Goal: Use online tool/utility: Utilize a website feature to perform a specific function

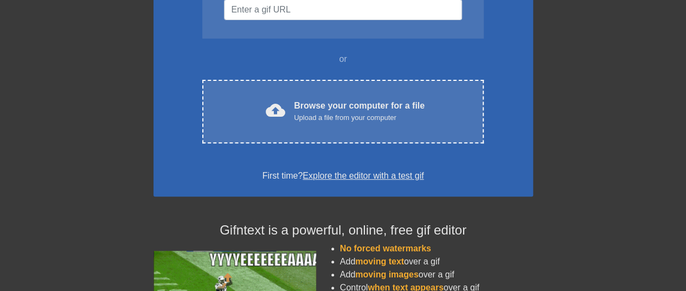
scroll to position [155, 0]
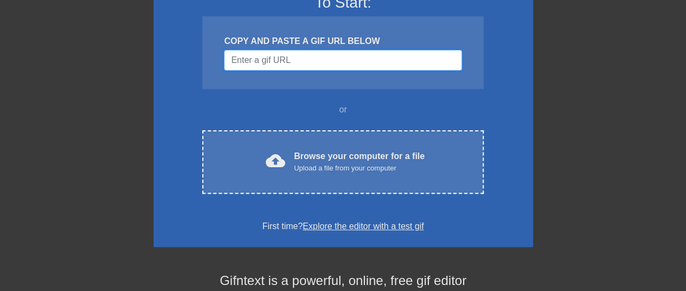
click at [372, 67] on input "Username" at bounding box center [343, 60] width 238 height 21
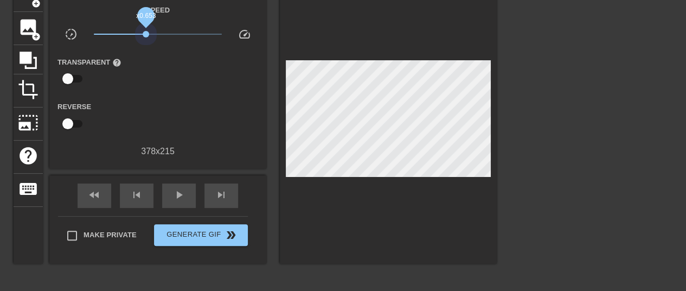
drag, startPoint x: 161, startPoint y: 34, endPoint x: 145, endPoint y: 49, distance: 21.5
click at [145, 49] on div "Speed slow_motion_video x0.653 speed Transparent help Reverse 378 x 215" at bounding box center [157, 80] width 201 height 155
click at [163, 31] on span "x1.19" at bounding box center [158, 34] width 129 height 13
drag, startPoint x: 163, startPoint y: 31, endPoint x: 151, endPoint y: 33, distance: 11.5
click at [151, 33] on span "x0.813" at bounding box center [152, 34] width 7 height 7
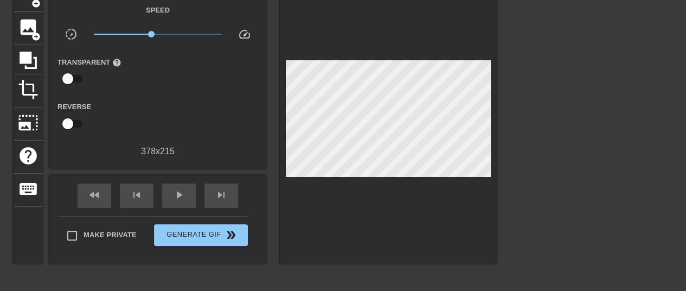
click at [77, 32] on span "slow_motion_video" at bounding box center [71, 34] width 13 height 13
click at [75, 32] on span "slow_motion_video" at bounding box center [71, 34] width 13 height 13
click at [244, 33] on span "speed" at bounding box center [244, 34] width 13 height 13
click at [158, 30] on span "x1.02" at bounding box center [158, 34] width 129 height 13
click at [77, 81] on input "checkbox" at bounding box center [68, 78] width 62 height 21
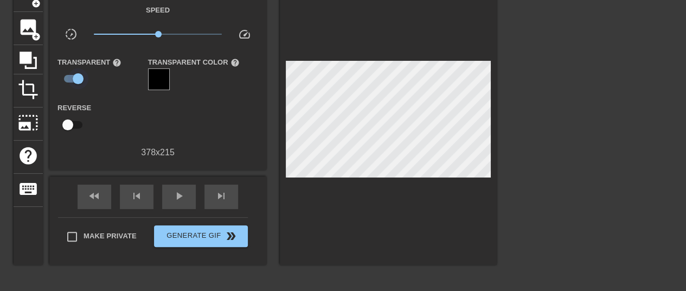
click at [77, 81] on input "checkbox" at bounding box center [78, 78] width 62 height 21
checkbox input "false"
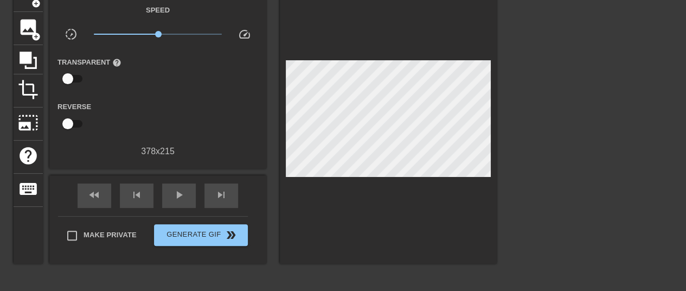
click at [80, 120] on input "checkbox" at bounding box center [68, 123] width 62 height 21
click at [80, 120] on input "checkbox" at bounding box center [78, 123] width 62 height 21
click at [80, 120] on input "checkbox" at bounding box center [68, 123] width 62 height 21
click at [80, 120] on input "checkbox" at bounding box center [78, 123] width 62 height 21
checkbox input "false"
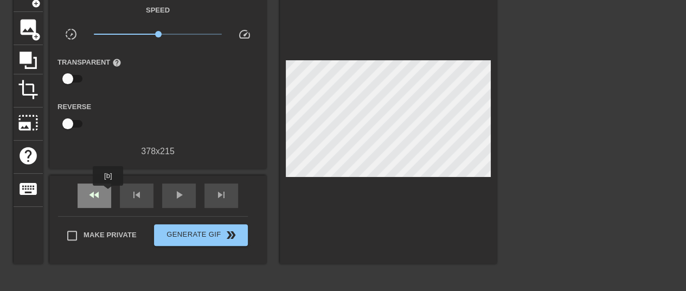
click at [105, 193] on div "fast_rewind" at bounding box center [95, 195] width 34 height 24
click at [132, 193] on span "skip_previous" at bounding box center [136, 194] width 13 height 13
click at [190, 201] on div "play_arrow" at bounding box center [179, 195] width 34 height 24
click at [168, 37] on span "x1.43" at bounding box center [158, 34] width 129 height 13
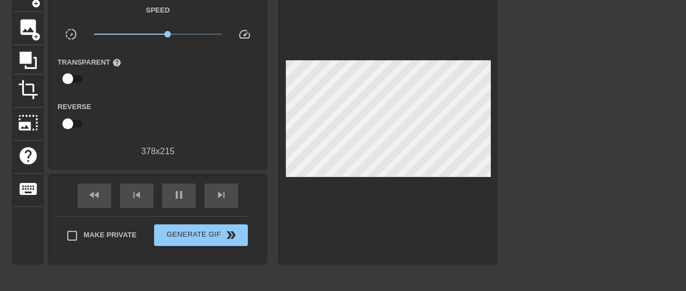
click at [172, 36] on span "x1.43" at bounding box center [158, 34] width 129 height 13
click at [192, 34] on span "x1.70" at bounding box center [158, 34] width 129 height 13
click at [168, 35] on span "x1.45" at bounding box center [158, 34] width 129 height 13
click at [29, 24] on span "image" at bounding box center [28, 27] width 21 height 21
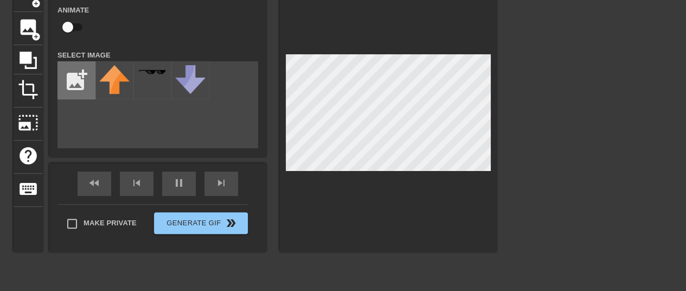
click at [80, 70] on input "file" at bounding box center [76, 80] width 37 height 37
type input "C:\fakepath\[PERSON_NAME] (1).png"
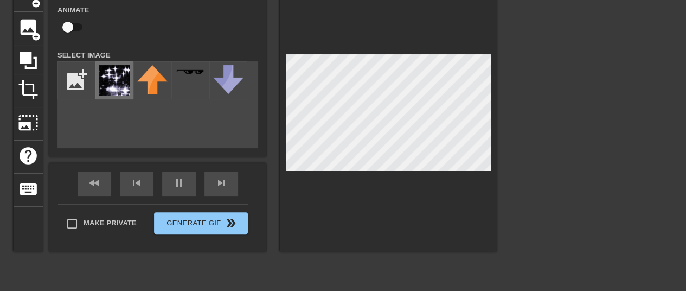
click at [119, 84] on img at bounding box center [114, 80] width 30 height 30
click at [545, 30] on div "title add_circle image add_circle crop photo_size_select_large help keyboard Im…" at bounding box center [343, 141] width 686 height 325
click at [271, 121] on div "title add_circle image add_circle crop photo_size_select_large help keyboard Im…" at bounding box center [255, 115] width 483 height 273
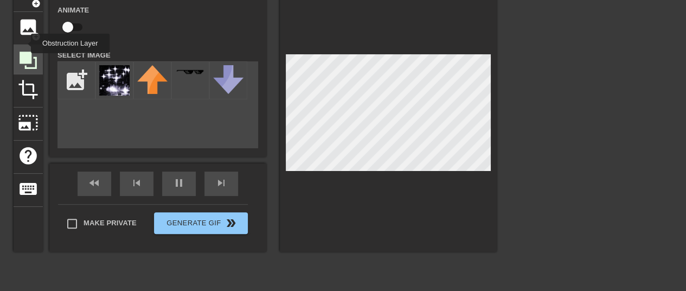
click at [24, 45] on div at bounding box center [28, 59] width 29 height 29
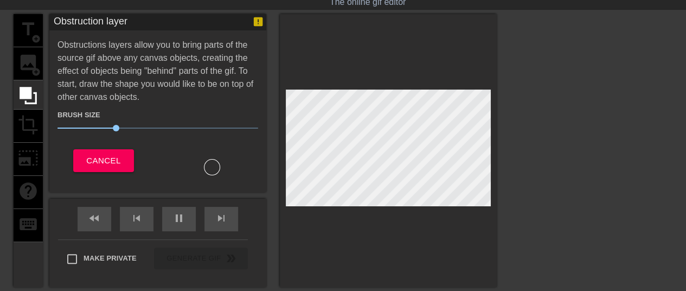
scroll to position [23, 0]
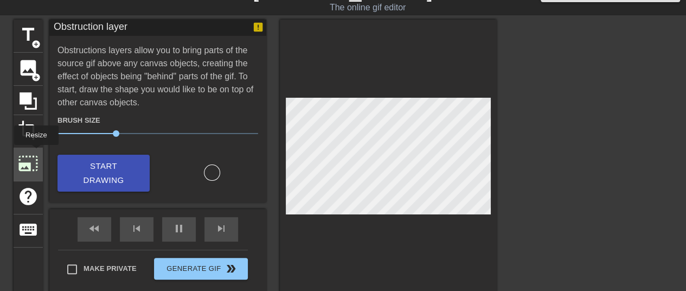
click at [35, 153] on span "photo_size_select_large" at bounding box center [28, 163] width 21 height 21
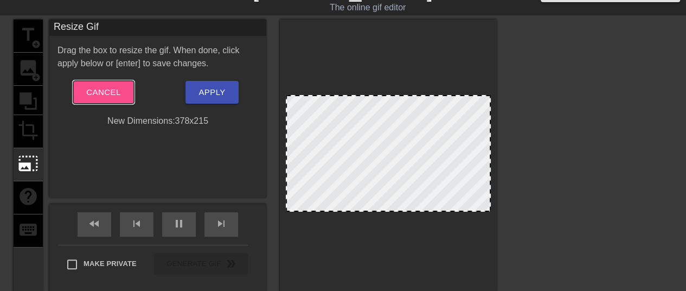
click at [86, 94] on span "Cancel" at bounding box center [103, 92] width 34 height 14
